Goal: Task Accomplishment & Management: Complete application form

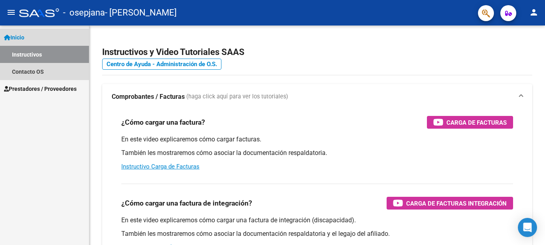
click at [24, 36] on span "Inicio" at bounding box center [14, 37] width 20 height 9
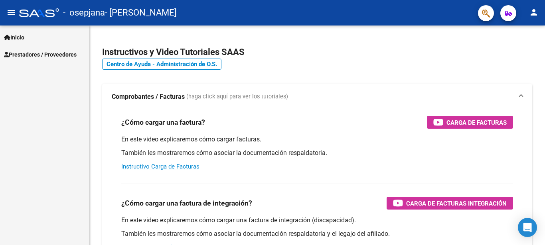
click at [29, 53] on span "Prestadores / Proveedores" at bounding box center [40, 54] width 73 height 9
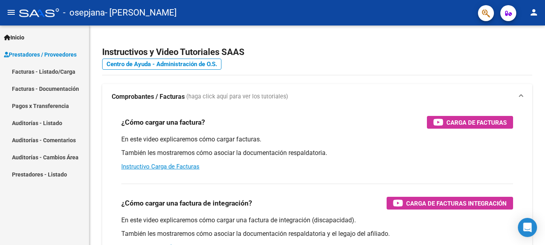
click at [53, 70] on link "Facturas - Listado/Carga" at bounding box center [44, 71] width 89 height 17
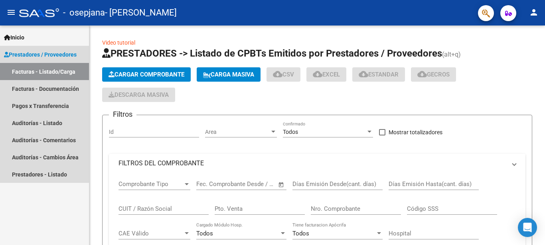
click at [53, 70] on link "Facturas - Listado/Carga" at bounding box center [44, 71] width 89 height 17
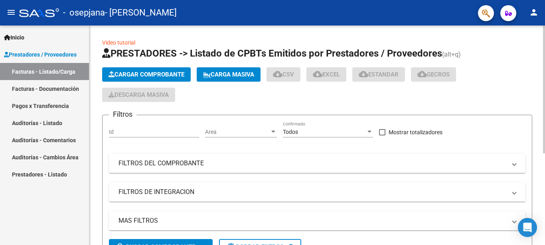
click at [131, 74] on span "Cargar Comprobante" at bounding box center [147, 74] width 76 height 7
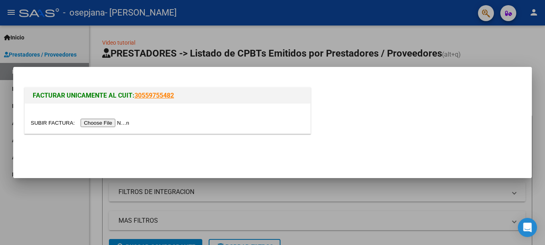
click at [47, 122] on input "file" at bounding box center [81, 123] width 101 height 8
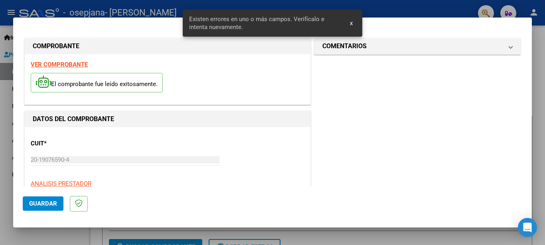
scroll to position [233, 0]
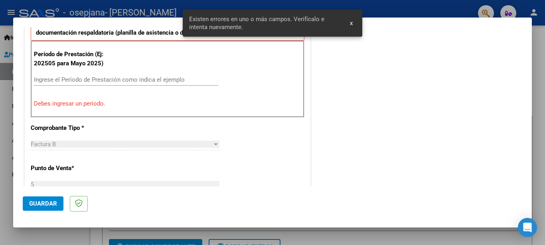
click at [74, 83] on input "Ingrese el Período de Prestación como indica el ejemplo" at bounding box center [126, 79] width 184 height 7
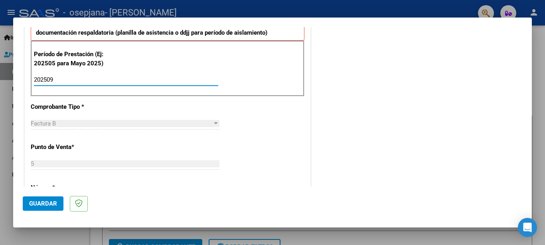
type input "202509"
click at [261, 122] on div "CUIT * 20-19076590-4 Ingresar CUIT ANALISIS PRESTADOR [PERSON_NAME] Area destin…" at bounding box center [168, 194] width 286 height 600
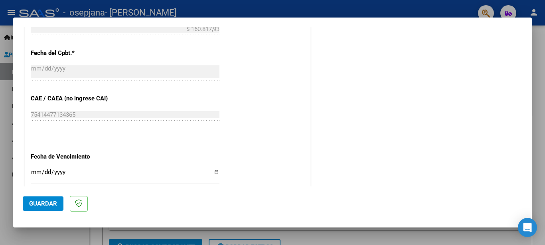
scroll to position [492, 0]
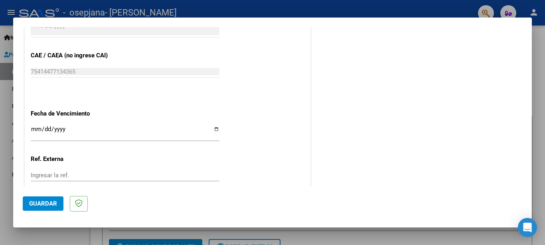
click at [213, 126] on input "Ingresar la fecha" at bounding box center [125, 132] width 189 height 13
type input "[DATE]"
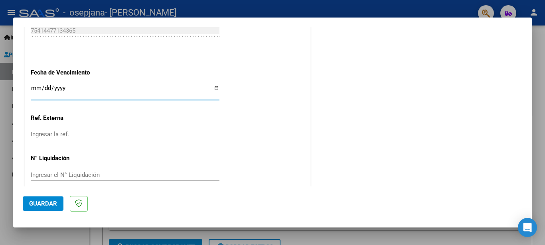
click at [48, 204] on span "Guardar" at bounding box center [43, 203] width 28 height 7
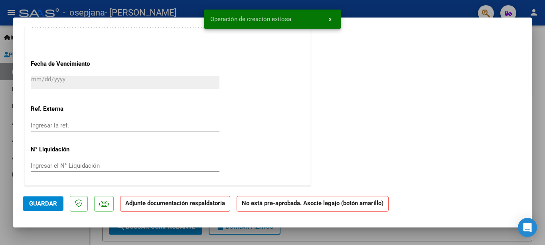
scroll to position [0, 0]
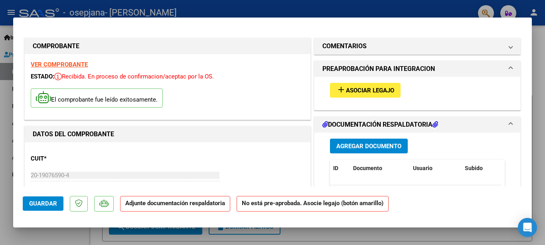
click at [368, 142] on span "Agregar Documento" at bounding box center [368, 145] width 65 height 7
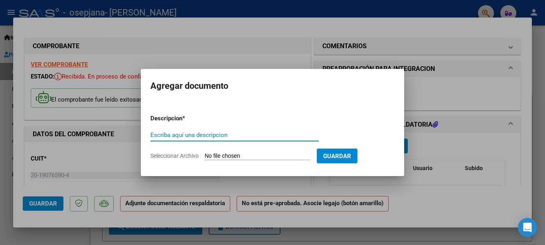
click at [203, 133] on input "Escriba aquí una descripcion" at bounding box center [234, 135] width 168 height 7
type input "planilla de asistencia septiembre 2025"
click at [220, 155] on input "Seleccionar Archivo" at bounding box center [258, 157] width 106 height 8
type input "C:\fakepath\planilla de asistencia kinesiologia [DATE].pdf"
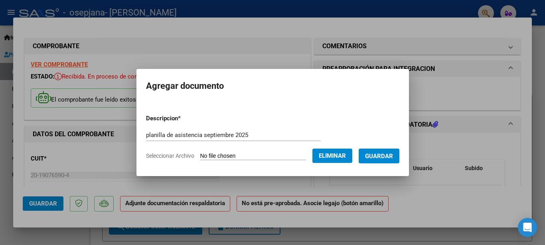
click at [365, 160] on span "Guardar" at bounding box center [379, 156] width 28 height 7
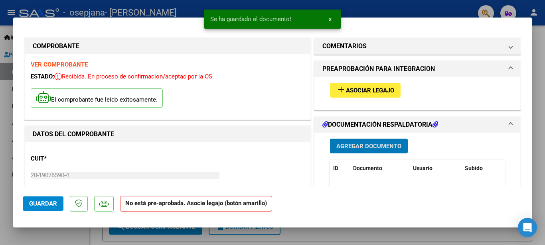
click at [349, 148] on span "Agregar Documento" at bounding box center [368, 146] width 65 height 7
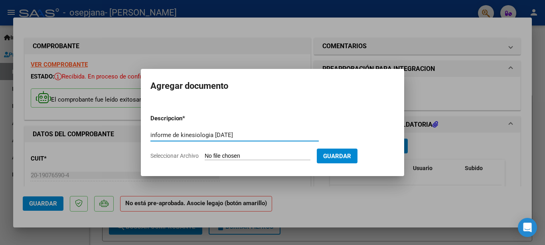
type input "informe de kinesiologia [DATE]"
click at [213, 158] on input "Seleccionar Archivo" at bounding box center [258, 157] width 106 height 8
type input "C:\fakepath\informe de kinesiologia mes de [DATE].pdf"
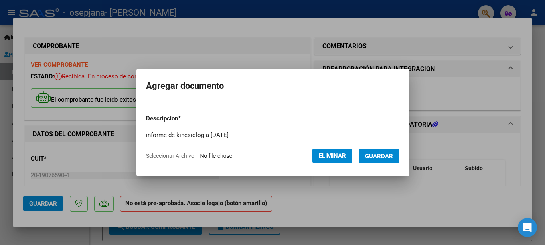
click at [365, 160] on span "Guardar" at bounding box center [379, 156] width 28 height 7
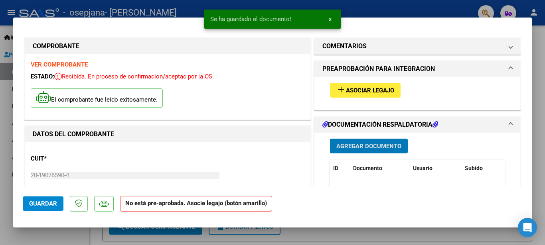
click at [371, 149] on span "Agregar Documento" at bounding box center [368, 146] width 65 height 7
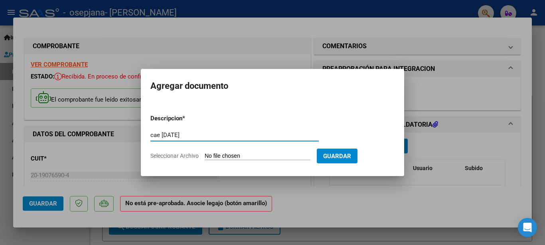
type input "cae [DATE]"
click at [218, 153] on input "Seleccionar Archivo" at bounding box center [258, 157] width 106 height 8
type input "C:\fakepath\Constatación de Comprobantes _ AFIP.pdf"
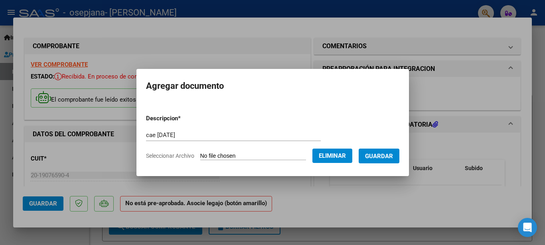
click at [393, 151] on button "Guardar" at bounding box center [379, 156] width 41 height 15
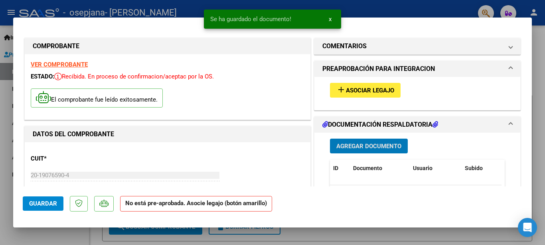
click at [45, 208] on button "Guardar" at bounding box center [43, 204] width 41 height 14
click at [541, 97] on div at bounding box center [272, 122] width 545 height 245
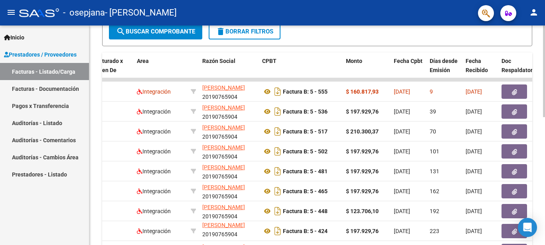
scroll to position [224, 0]
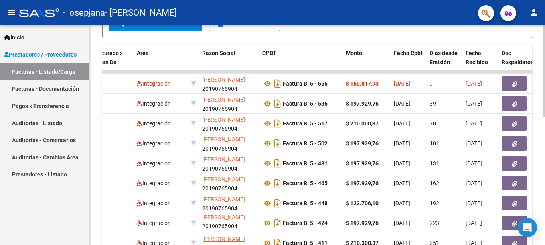
click at [539, 130] on div "Video tutorial PRESTADORES -> Listado de CPBTs Emitidos por Prestadores / Prove…" at bounding box center [318, 62] width 458 height 520
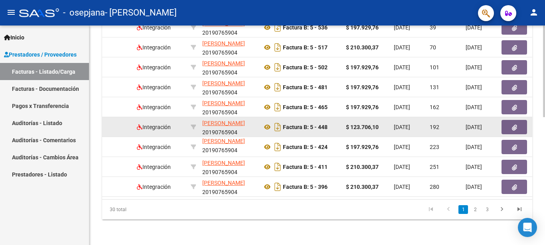
drag, startPoint x: 207, startPoint y: 201, endPoint x: 320, endPoint y: 158, distance: 120.6
click at [272, 201] on datatable-footer "30 total 1 2 3" at bounding box center [317, 209] width 430 height 20
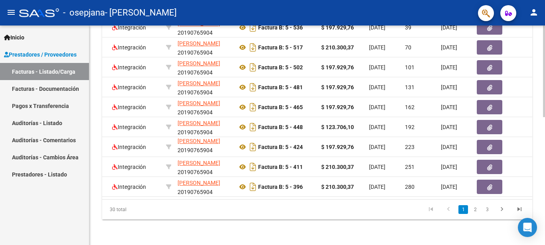
scroll to position [185, 0]
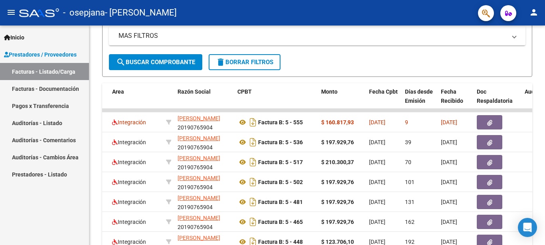
click at [62, 89] on link "Facturas - Documentación" at bounding box center [44, 88] width 89 height 17
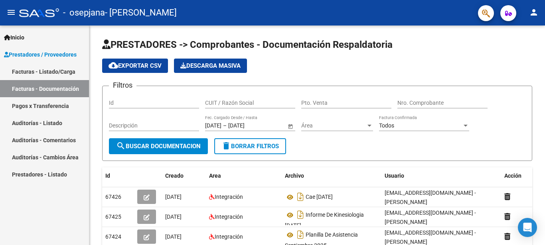
scroll to position [81, 0]
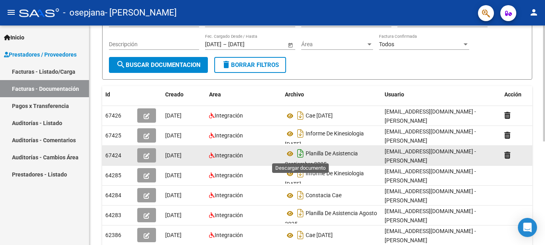
click at [298, 156] on icon "Descargar documento" at bounding box center [300, 153] width 10 height 13
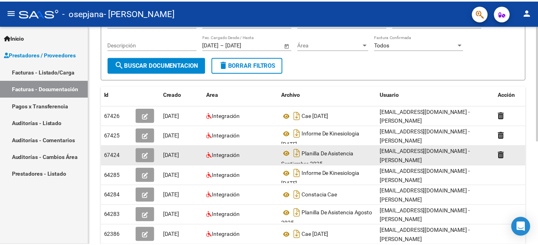
scroll to position [0, 0]
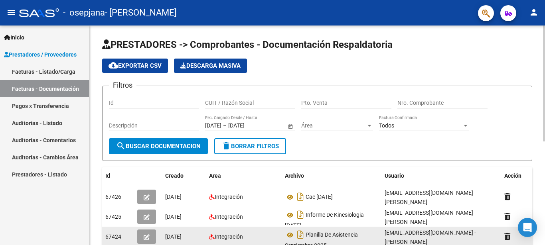
click at [537, 7] on button "person" at bounding box center [534, 13] width 16 height 16
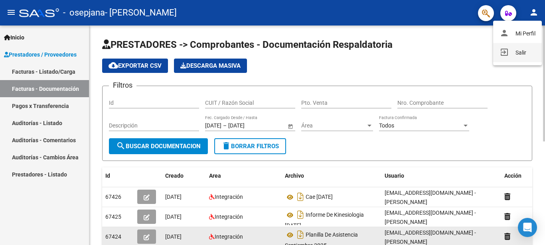
click at [521, 52] on button "exit_to_app Salir" at bounding box center [517, 52] width 49 height 19
